Goal: Information Seeking & Learning: Check status

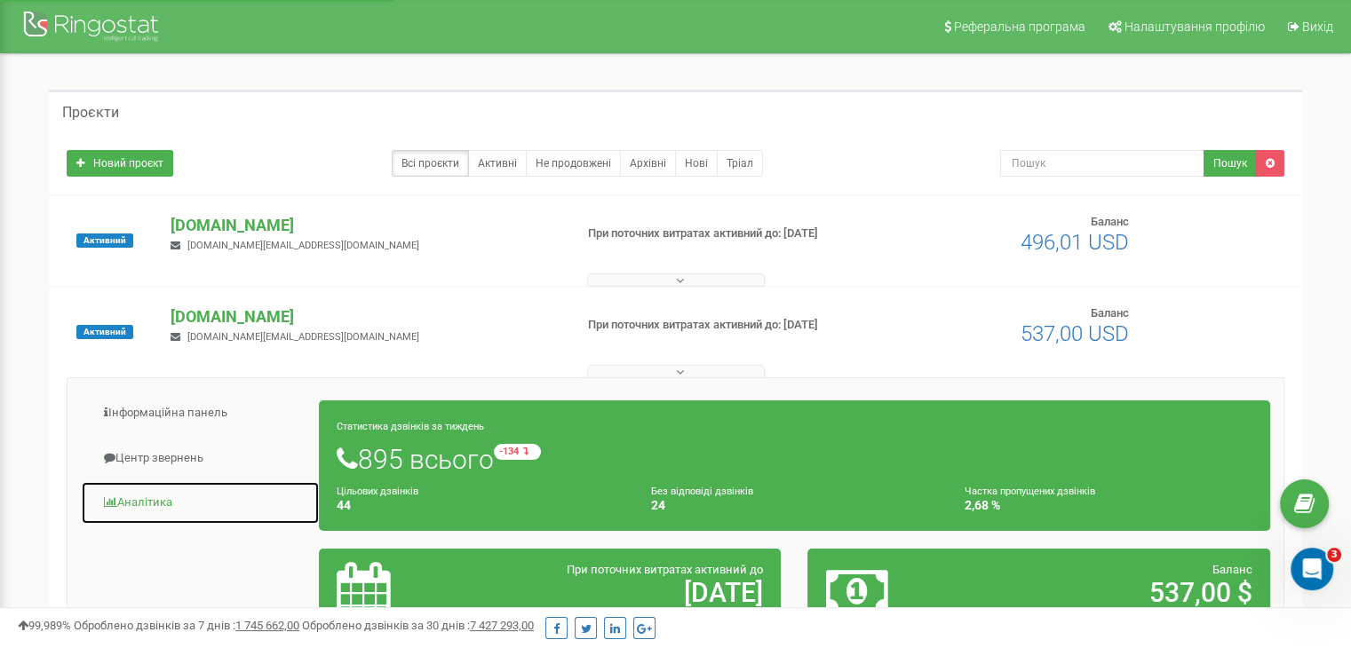
click at [149, 500] on link "Аналiтика" at bounding box center [200, 503] width 239 height 44
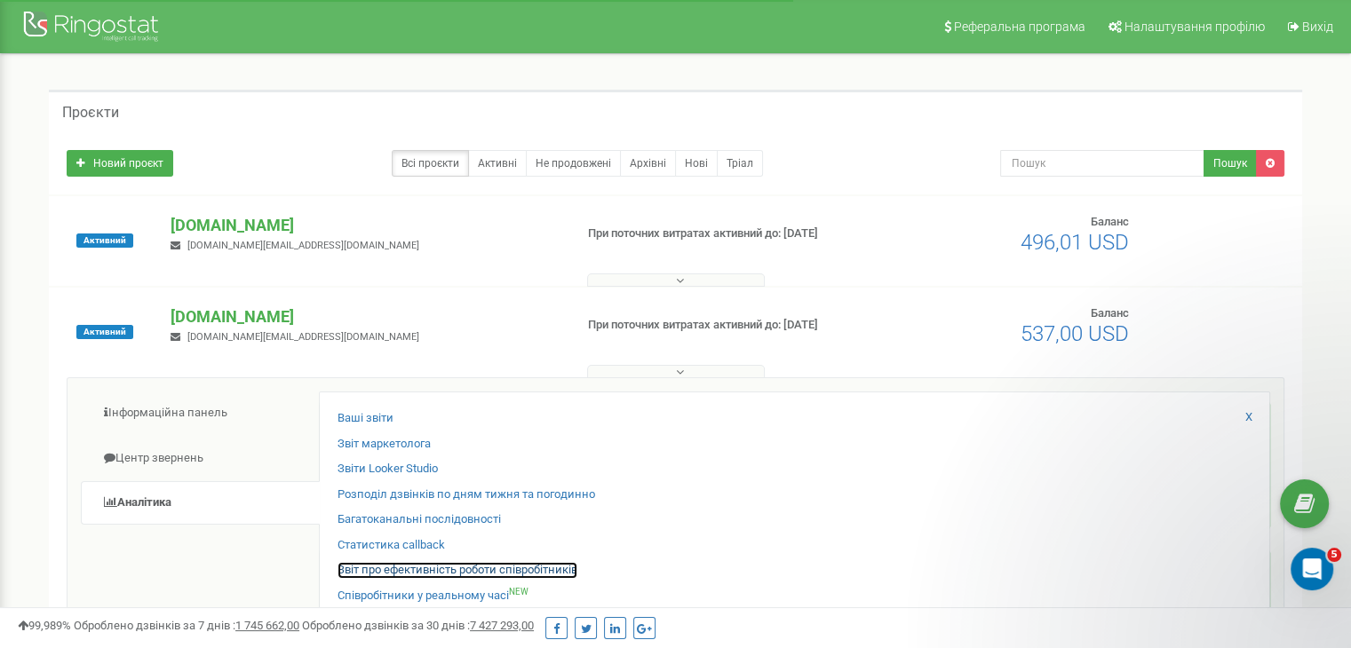
click at [392, 570] on link "Звіт про ефективність роботи співробітників" at bounding box center [458, 570] width 240 height 17
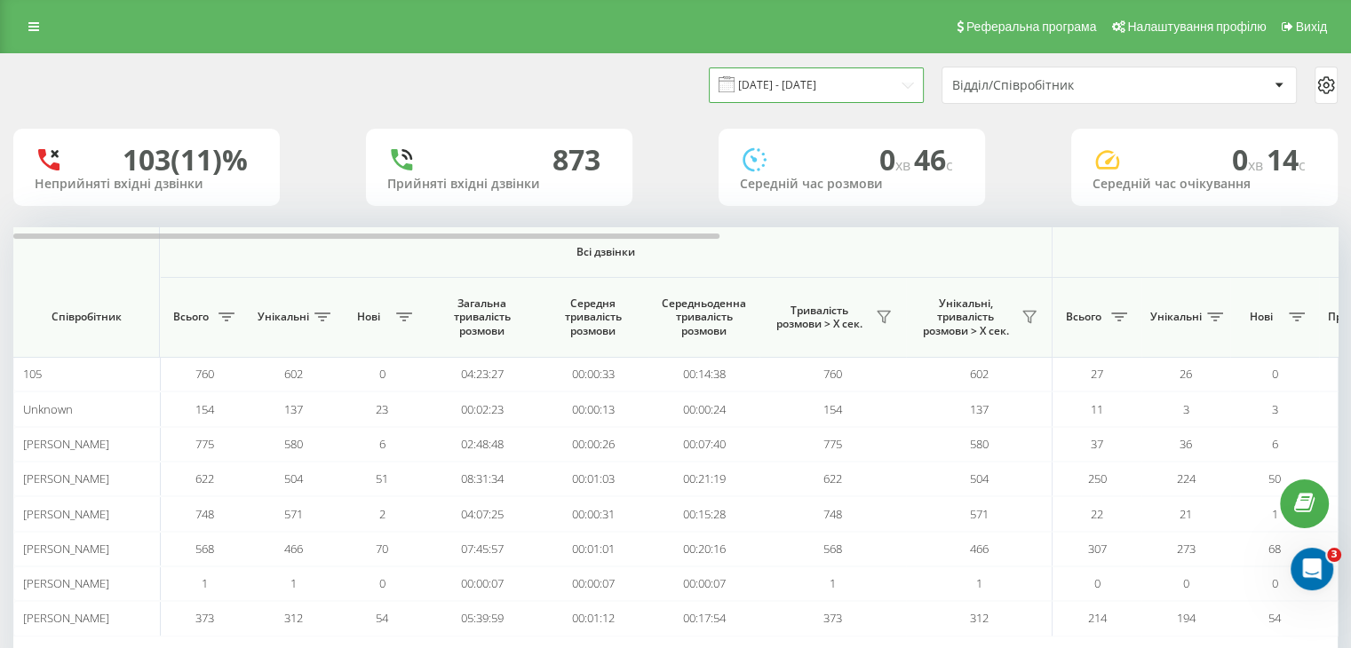
click at [894, 86] on input "23.08.2025 - 23.09.2025" at bounding box center [816, 85] width 215 height 35
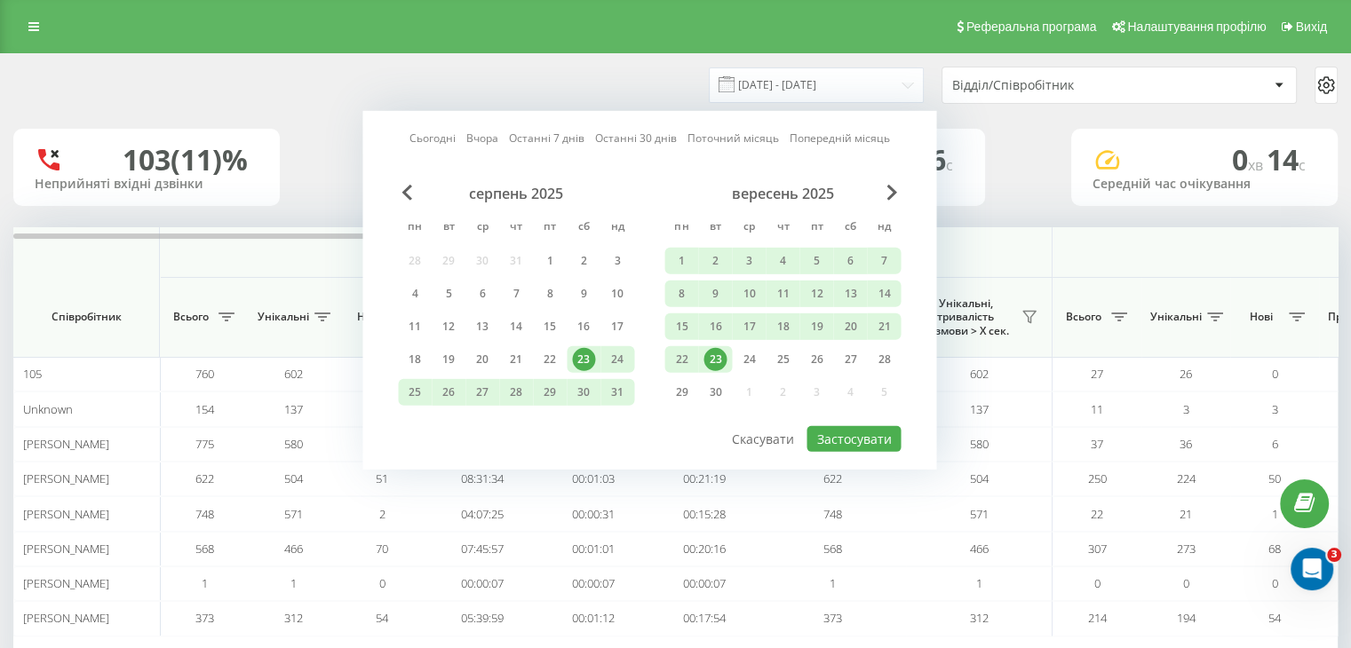
click at [715, 359] on div "23" at bounding box center [714, 359] width 23 height 23
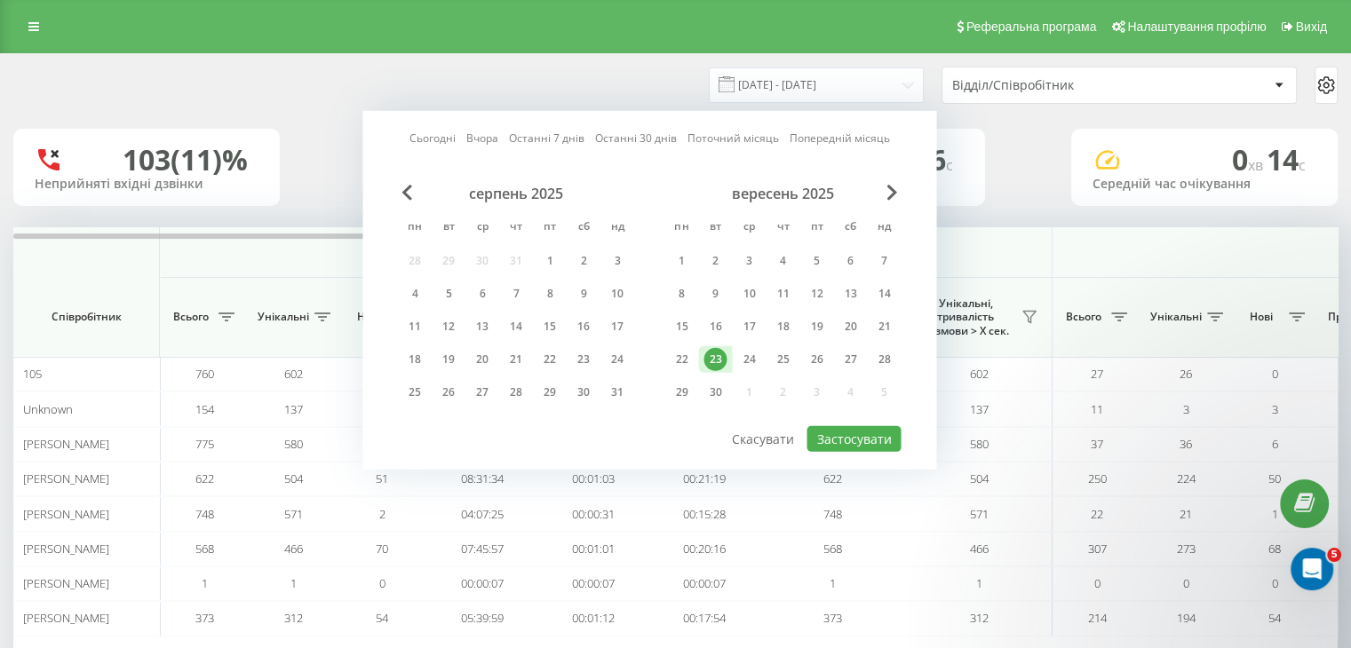
click at [715, 359] on div "23" at bounding box center [714, 359] width 23 height 23
drag, startPoint x: 863, startPoint y: 440, endPoint x: 878, endPoint y: 434, distance: 15.2
click at [862, 440] on button "Застосувати" at bounding box center [853, 439] width 94 height 26
type input "23.09.2025 - 23.09.2025"
